Goal: Check status: Check status

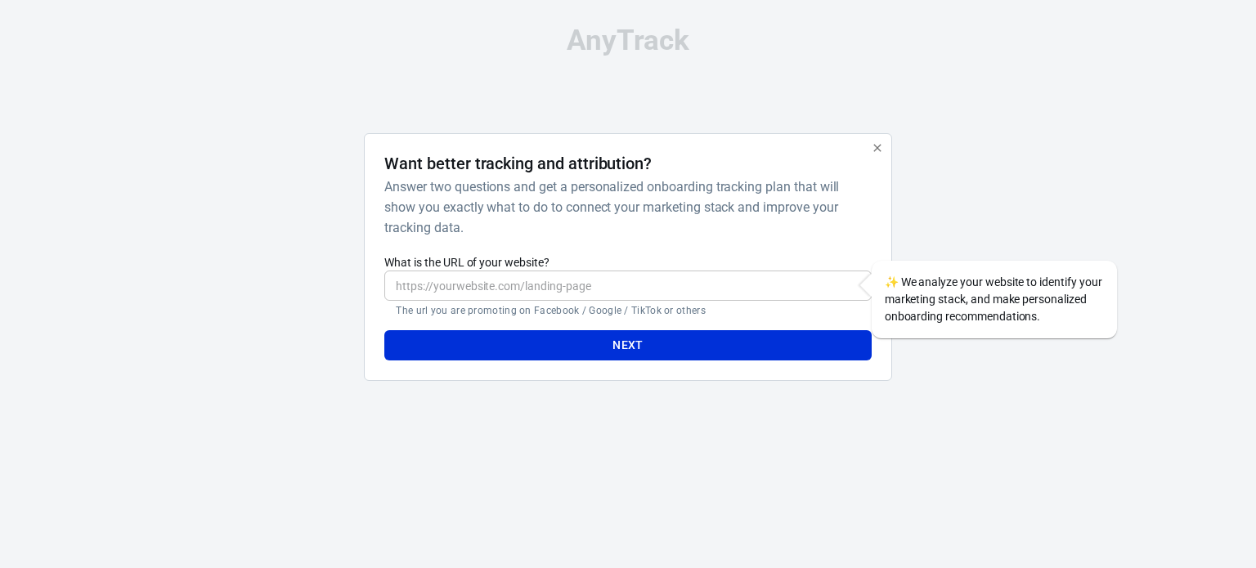
click at [879, 153] on icon "button" at bounding box center [877, 147] width 13 height 13
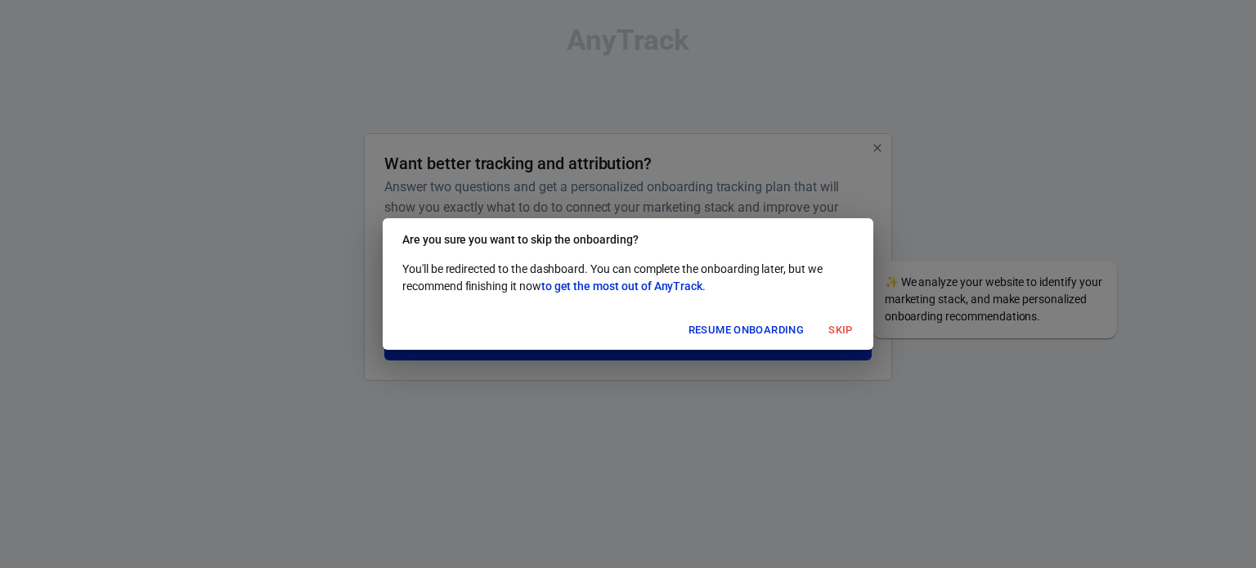
click at [836, 323] on button "Skip" at bounding box center [840, 330] width 52 height 25
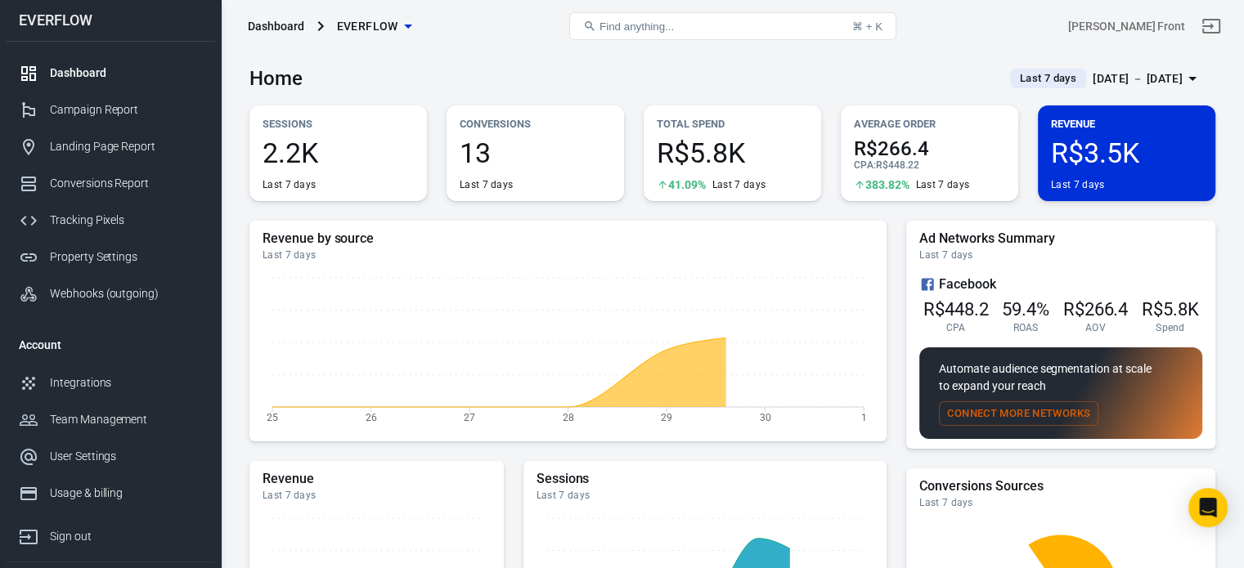
click at [1115, 87] on div "[DATE] － [DATE]" at bounding box center [1137, 79] width 90 height 20
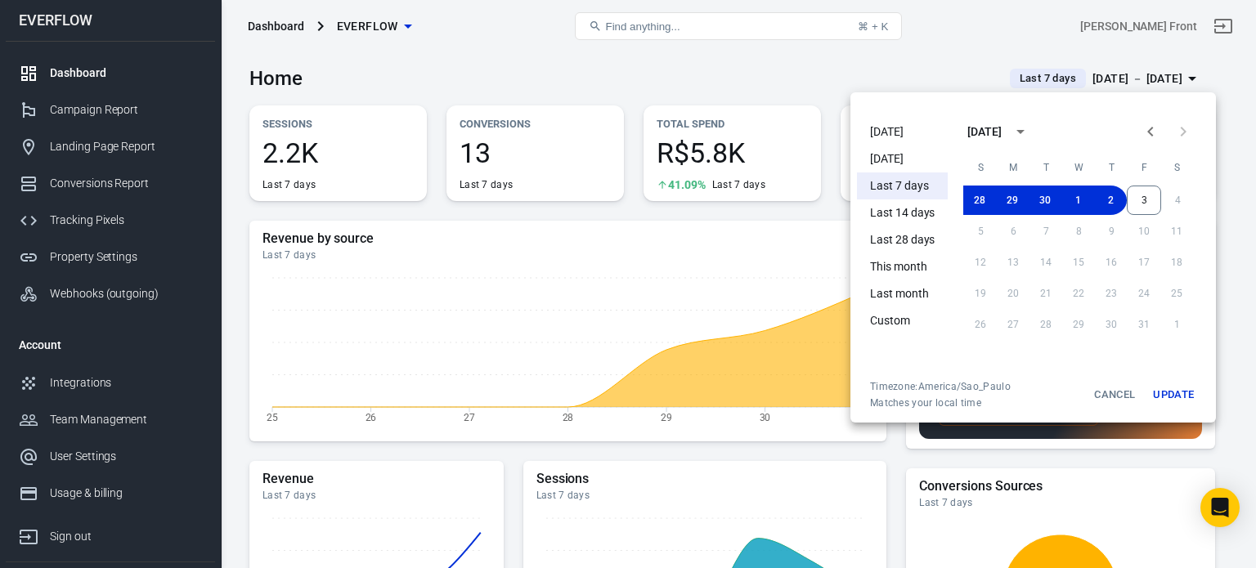
click at [899, 130] on li "[DATE]" at bounding box center [902, 132] width 91 height 27
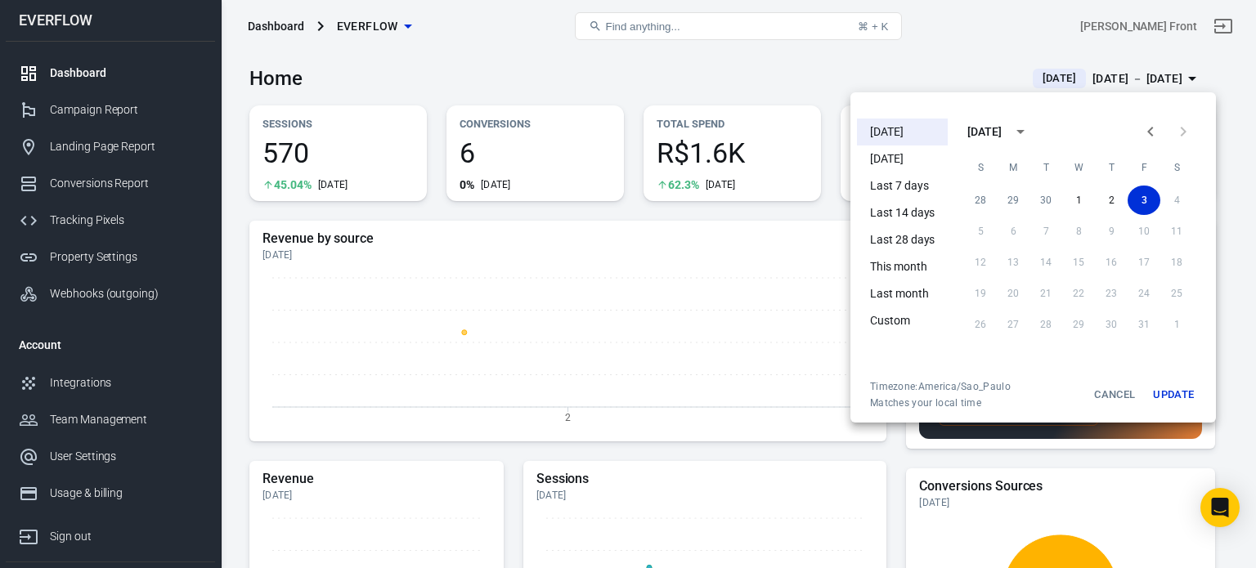
click at [683, 83] on div at bounding box center [628, 284] width 1256 height 568
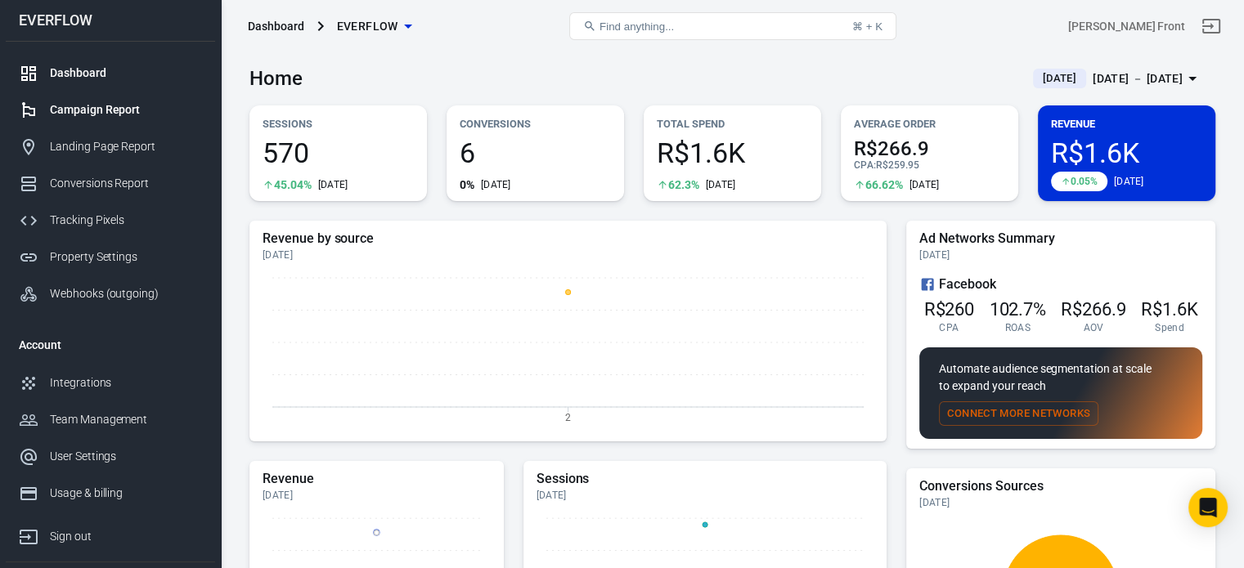
click at [116, 113] on div "Campaign Report" at bounding box center [126, 109] width 152 height 17
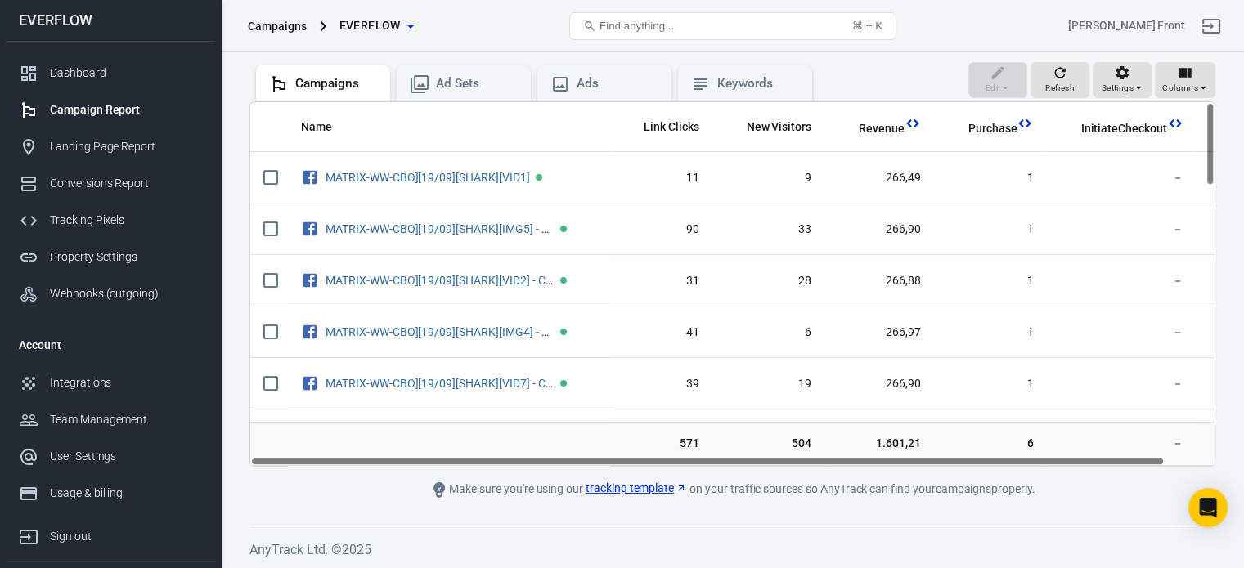
drag, startPoint x: 733, startPoint y: 460, endPoint x: 715, endPoint y: 469, distance: 19.8
click at [715, 470] on main "Verify Ads Integration on Pixel Settings to display your campaigns AnyTrack rel…" at bounding box center [732, 215] width 966 height 570
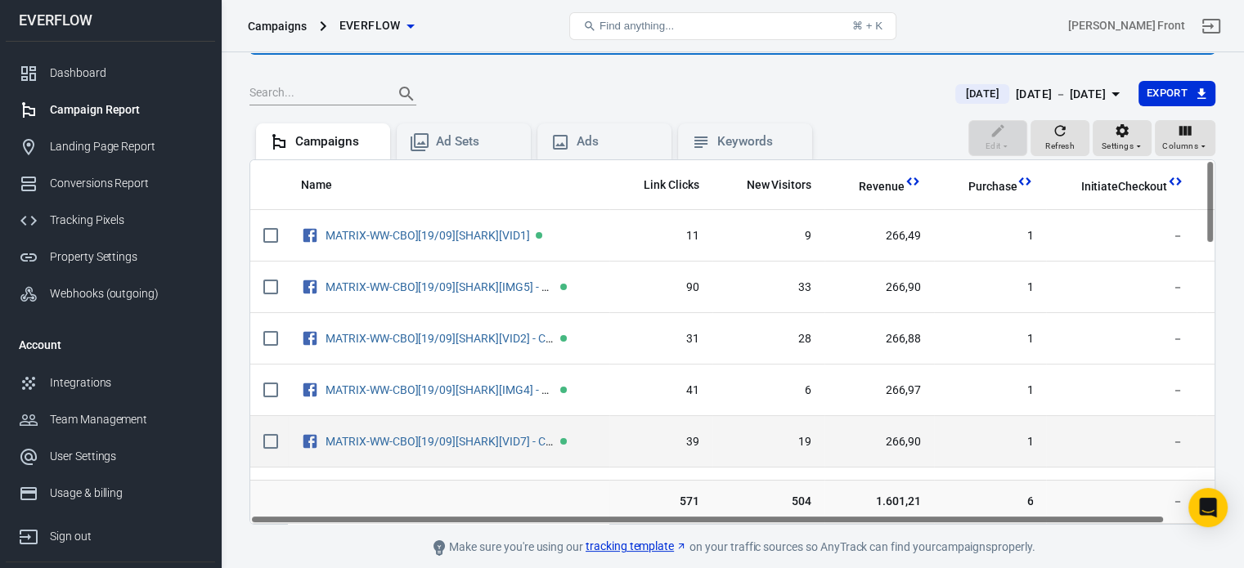
scroll to position [57, 0]
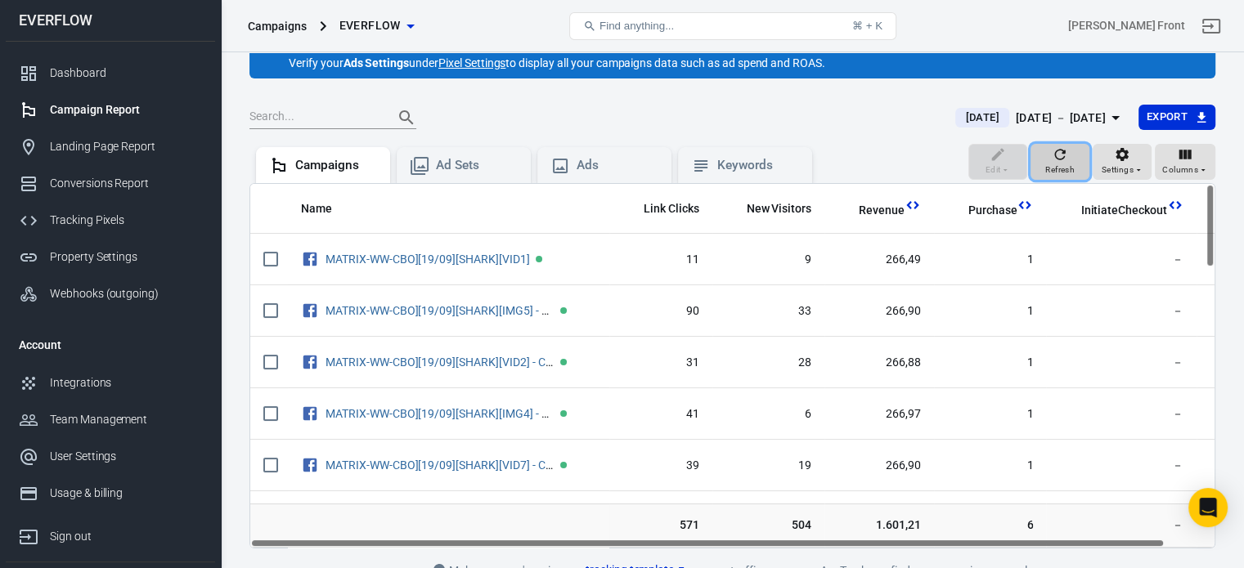
click at [1070, 155] on div "Refresh" at bounding box center [1059, 161] width 29 height 31
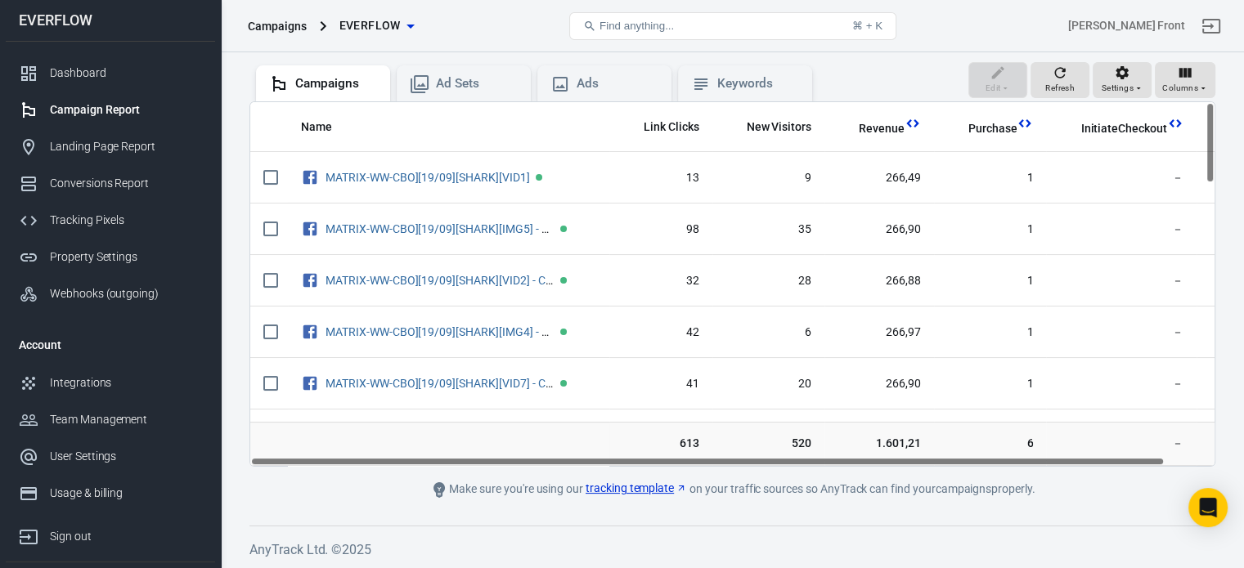
scroll to position [0, 52]
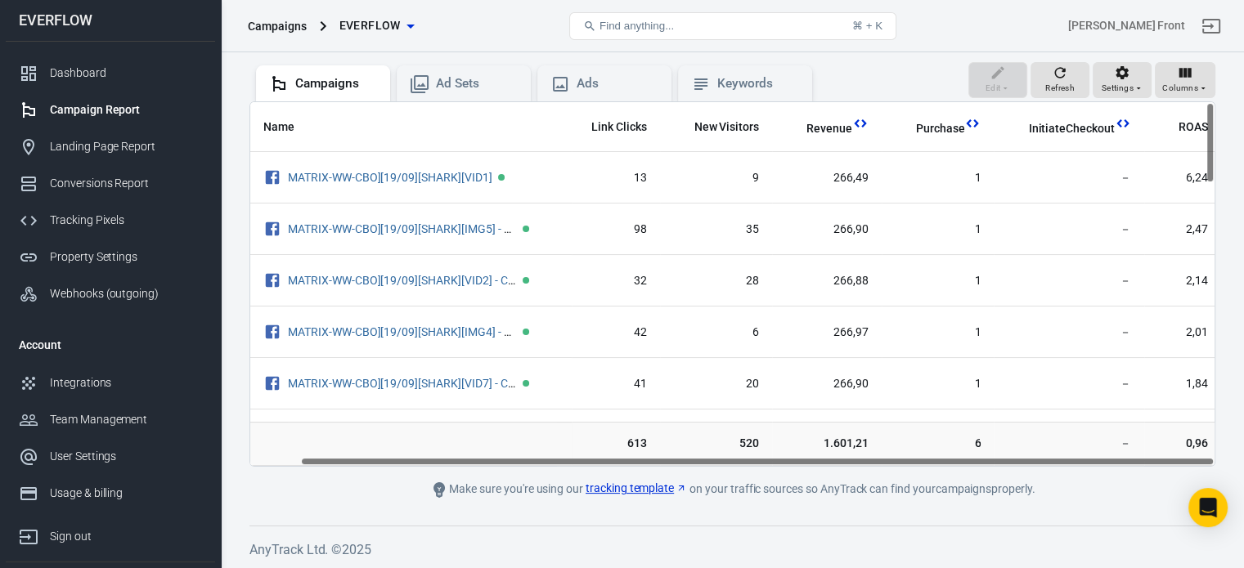
drag, startPoint x: 710, startPoint y: 462, endPoint x: 814, endPoint y: 475, distance: 105.5
click at [814, 475] on main "Verify Ads Integration on Pixel Settings to display your campaigns AnyTrack rel…" at bounding box center [732, 215] width 966 height 570
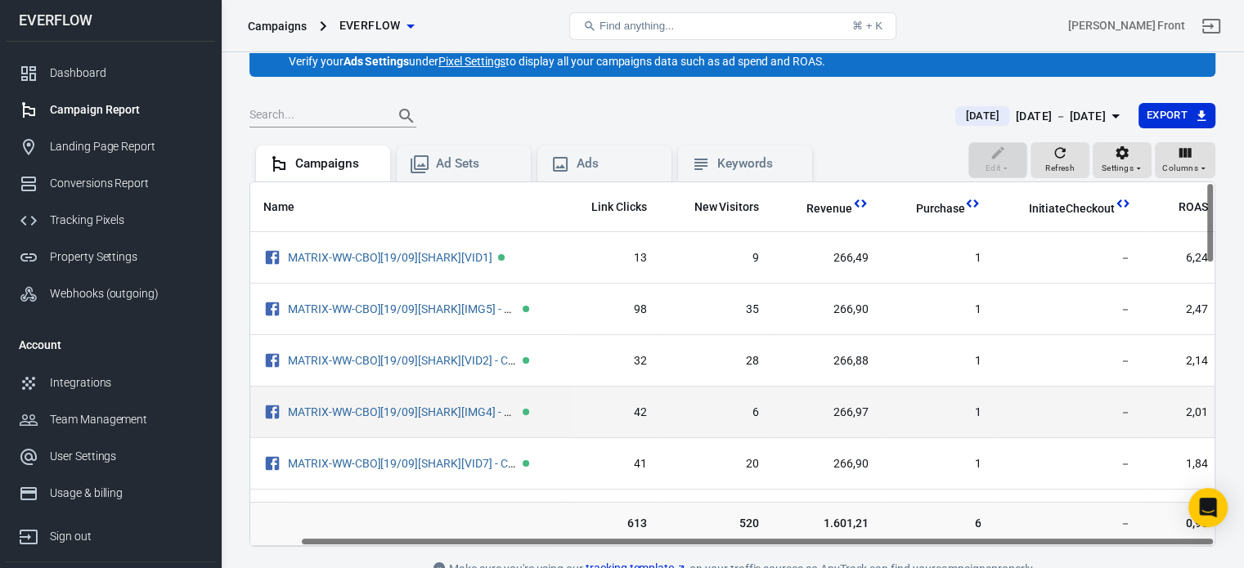
scroll to position [0, 0]
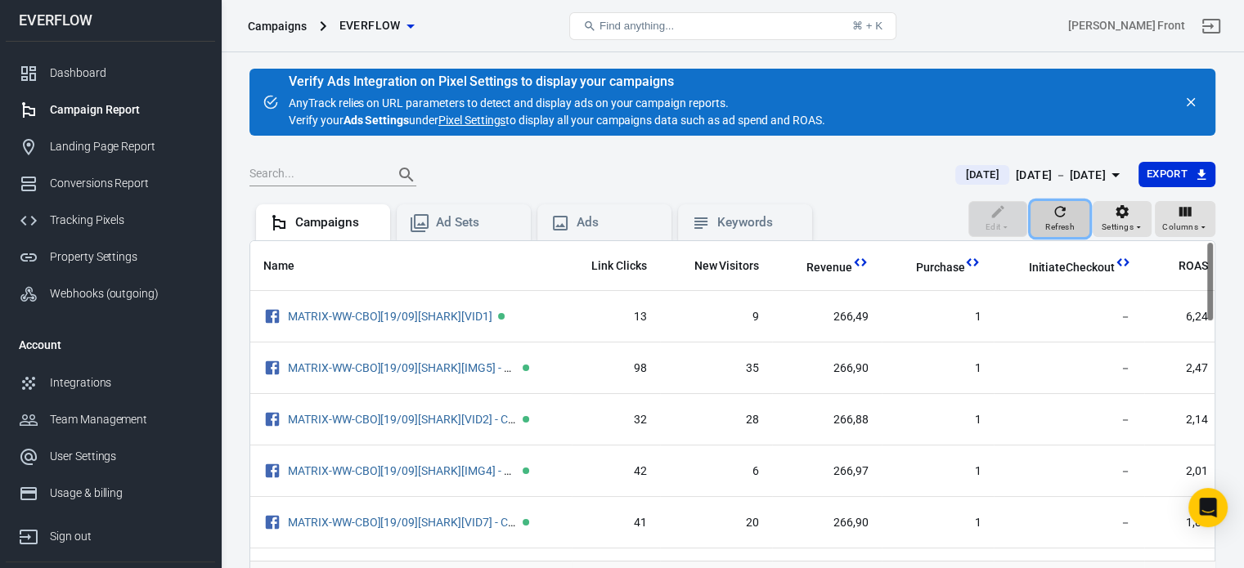
click at [1050, 231] on span "Refresh" at bounding box center [1059, 227] width 29 height 15
